Goal: Check status: Check status

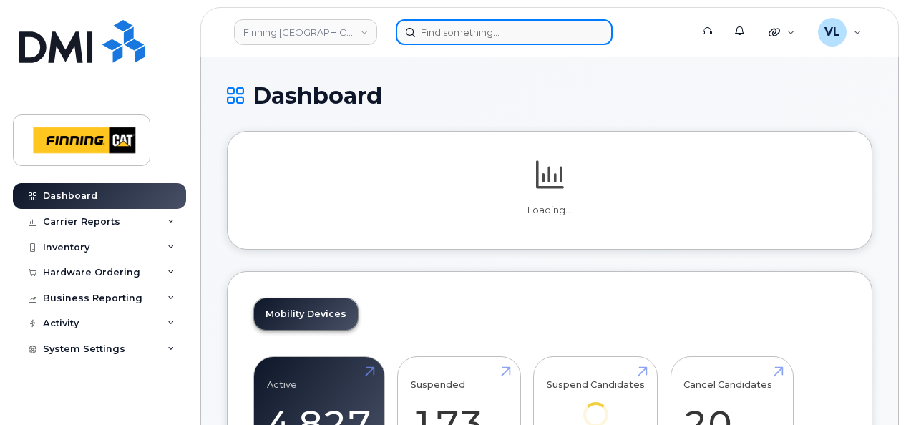
click at [446, 30] on input at bounding box center [504, 32] width 217 height 26
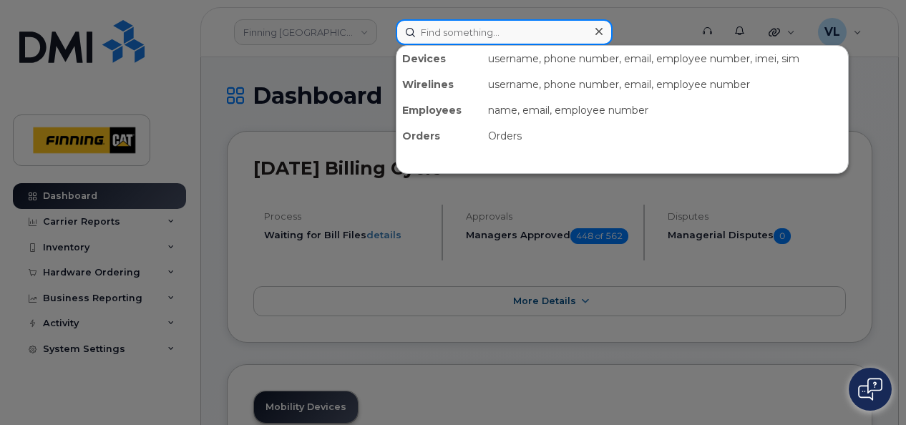
paste input "2964600757"
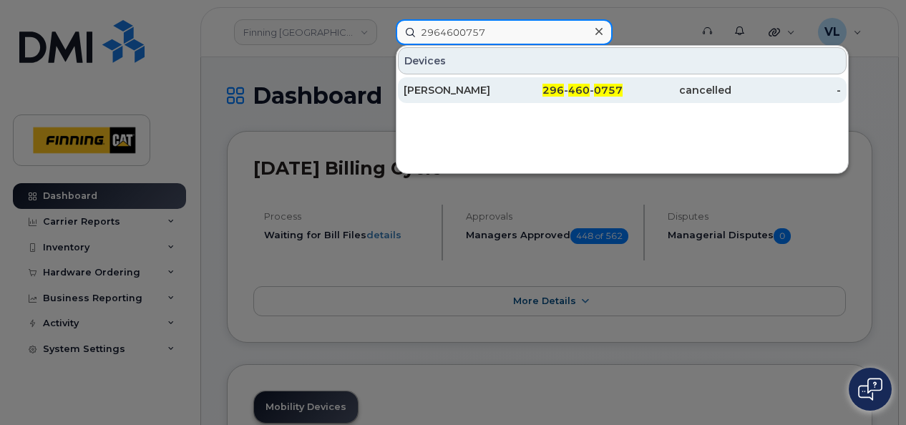
type input "2964600757"
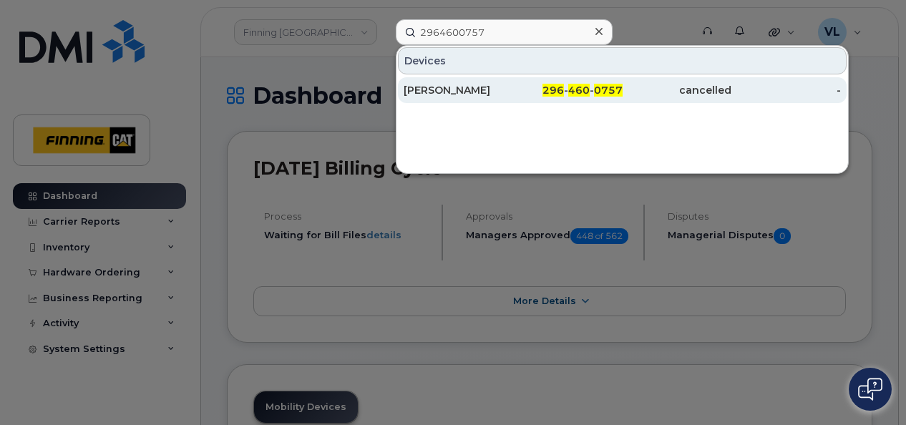
click at [599, 93] on span "0757" at bounding box center [608, 90] width 29 height 13
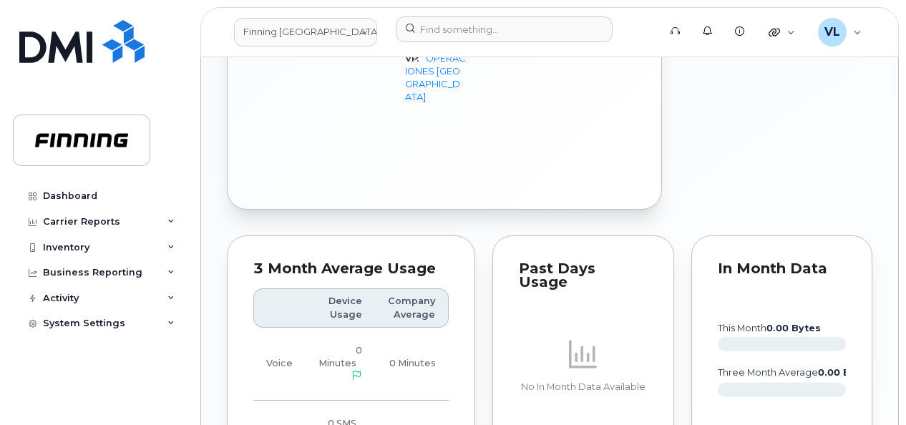
scroll to position [1431, 0]
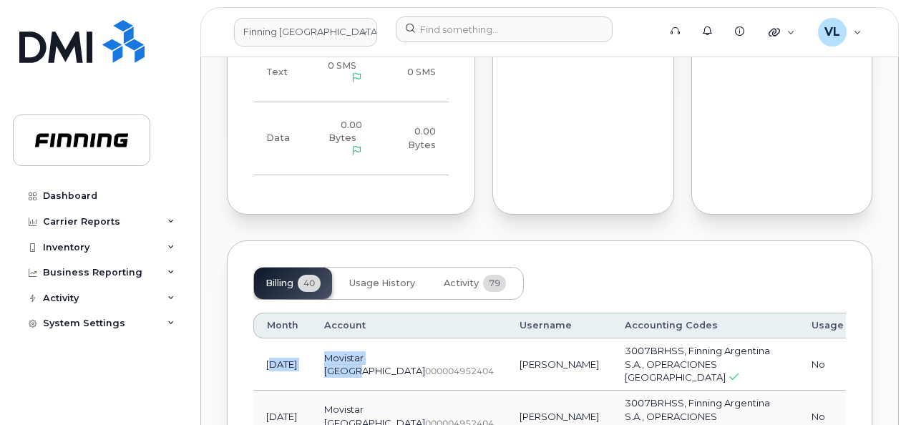
drag, startPoint x: 271, startPoint y: 215, endPoint x: 354, endPoint y: 217, distance: 82.3
click at [354, 391] on tr "[DATE] Movistar [GEOGRAPHIC_DATA]  000004952404 [PERSON_NAME] 3007BRHSS, Finnin…" at bounding box center [761, 417] width 1016 height 52
